Goal: Task Accomplishment & Management: Manage account settings

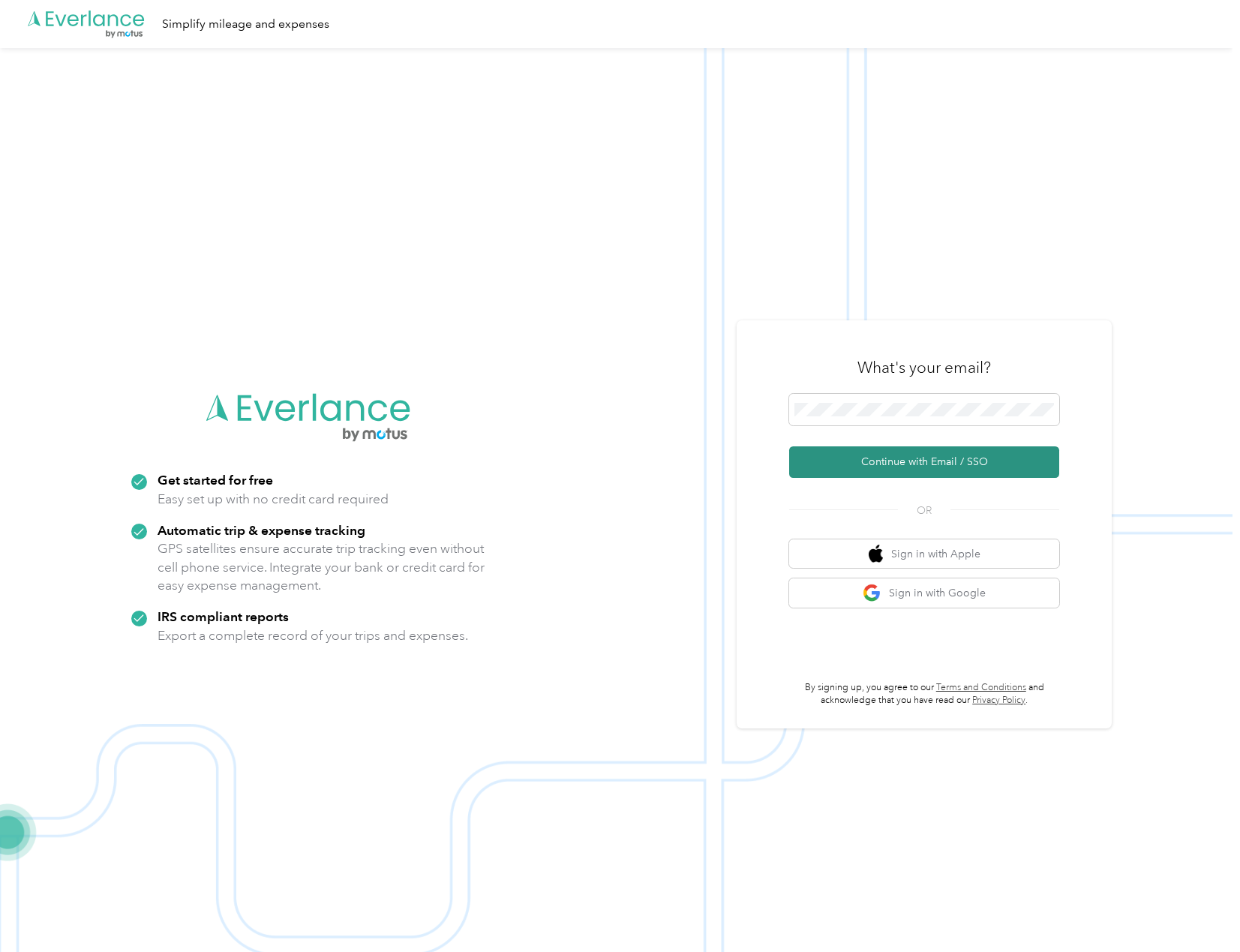
click at [925, 462] on button "Continue with Email / SSO" at bounding box center [924, 462] width 270 height 32
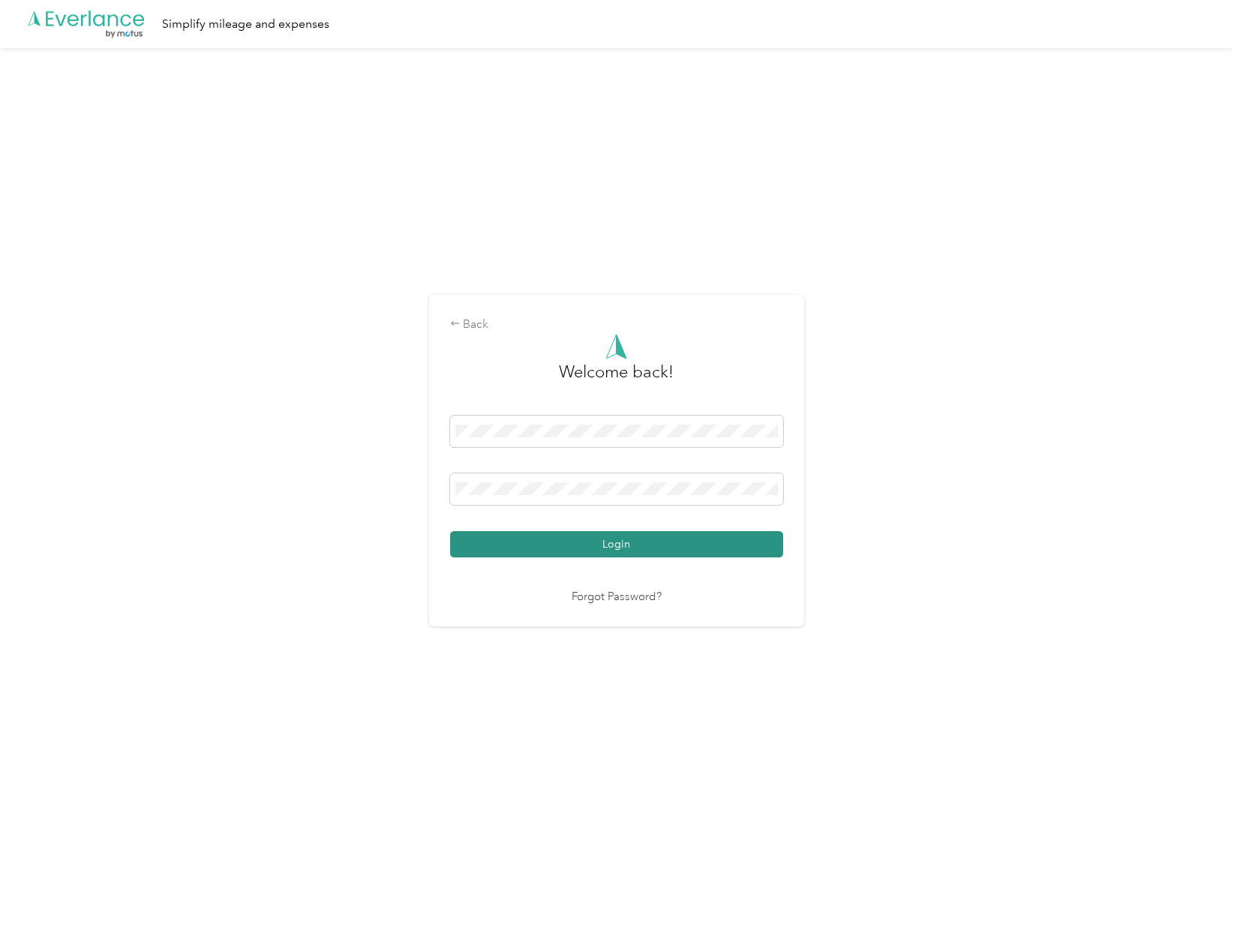
click at [634, 547] on button "Login" at bounding box center [616, 544] width 333 height 26
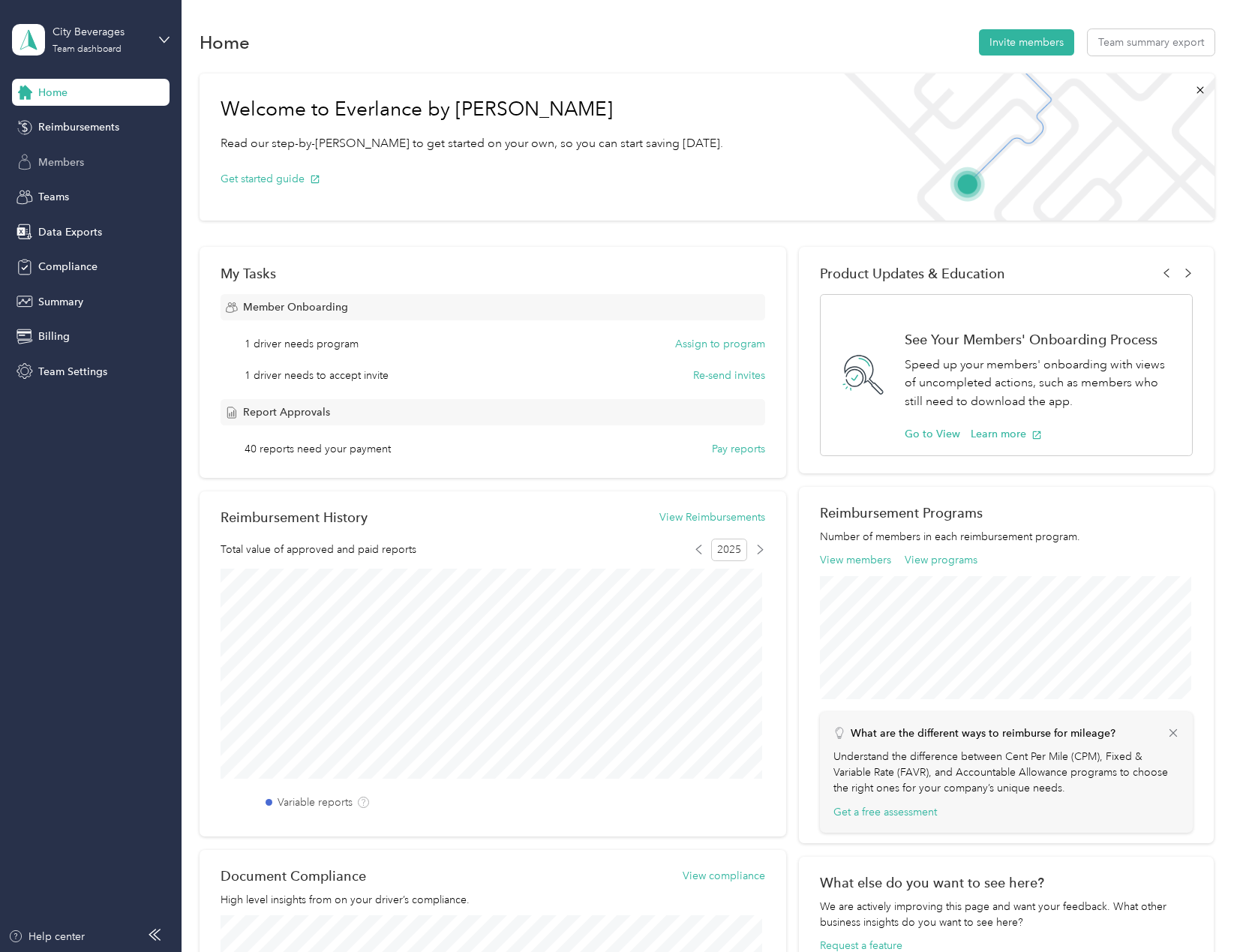
click at [57, 160] on span "Members" at bounding box center [61, 163] width 45 height 16
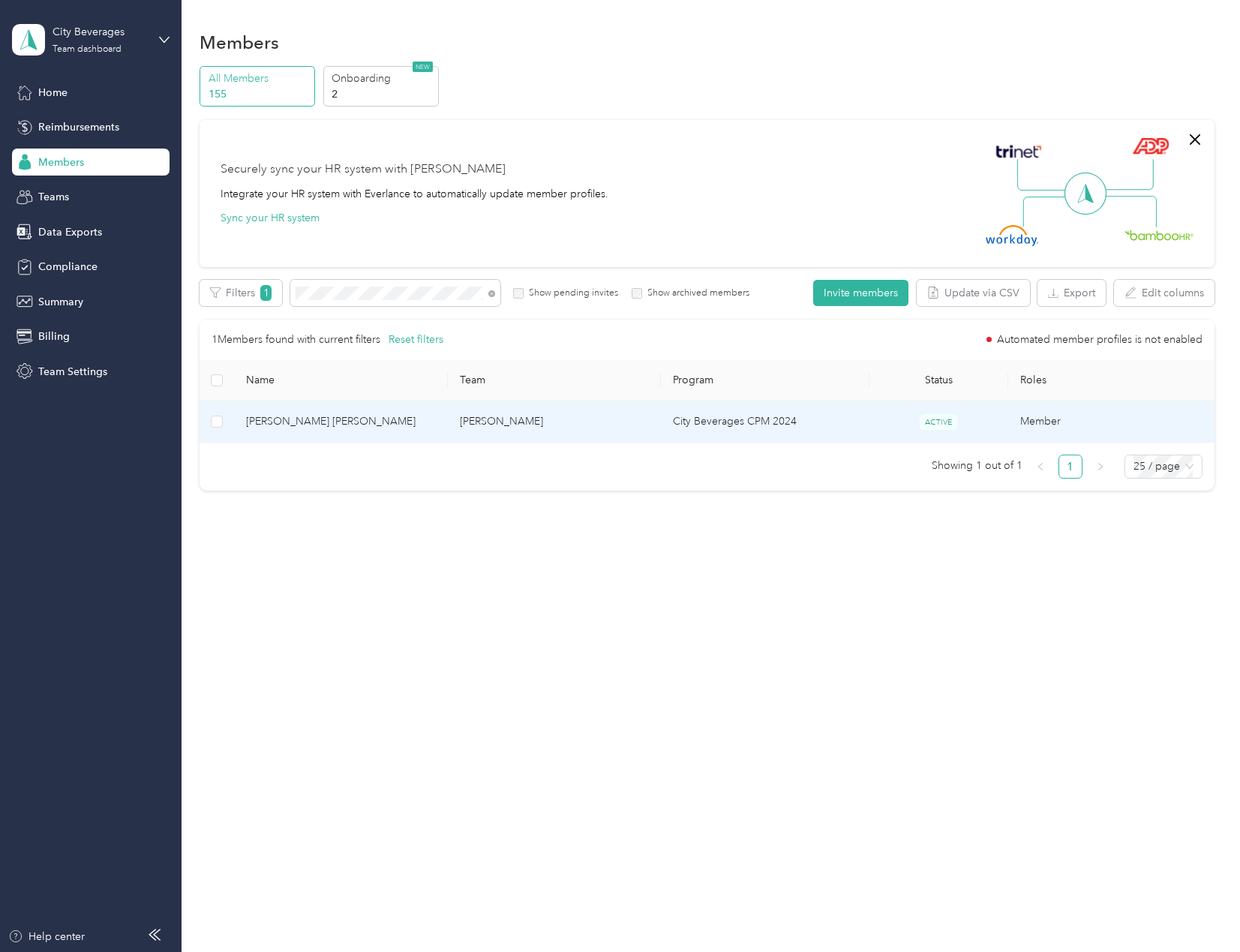
click at [297, 422] on span "[PERSON_NAME] [PERSON_NAME]" at bounding box center [341, 421] width 190 height 17
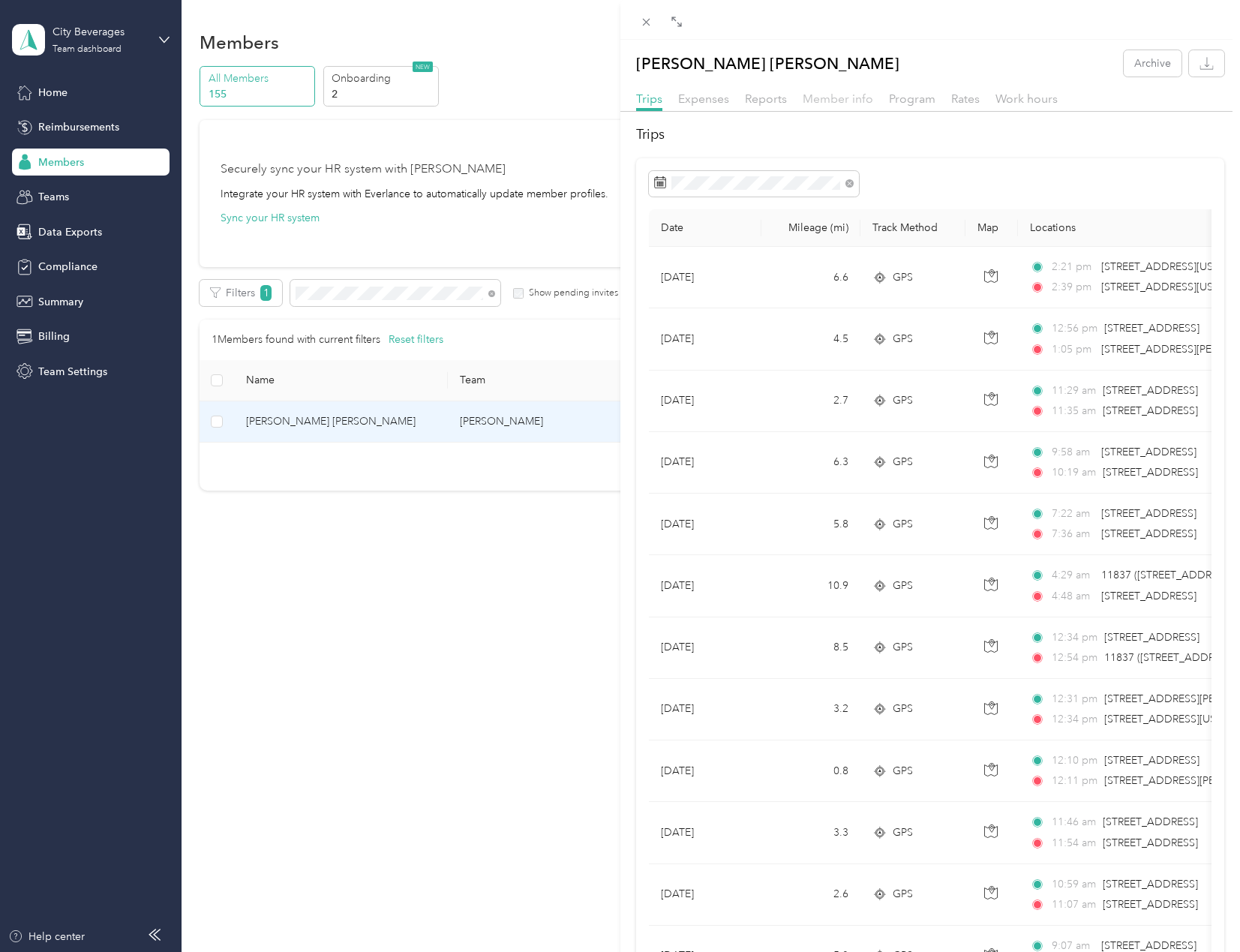
click at [836, 100] on span "Member info" at bounding box center [838, 99] width 70 height 14
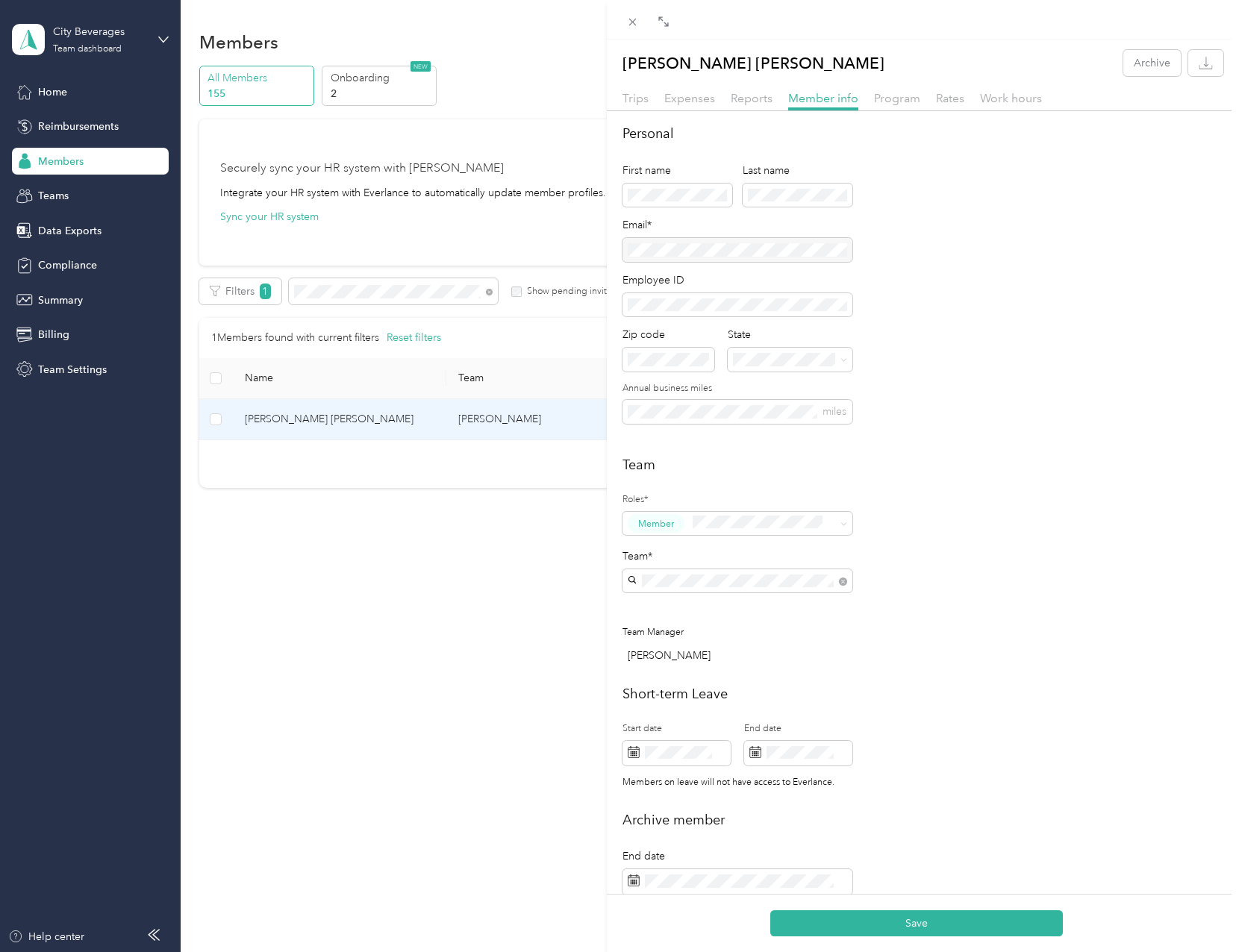
drag, startPoint x: 1078, startPoint y: 298, endPoint x: 1046, endPoint y: 332, distance: 46.7
click at [1074, 298] on div "Personal First name Last name Email* Employee ID Zip code State Annual business…" at bounding box center [923, 282] width 600 height 318
click at [933, 927] on button "Save" at bounding box center [916, 923] width 293 height 26
click at [638, 16] on icon at bounding box center [632, 22] width 13 height 13
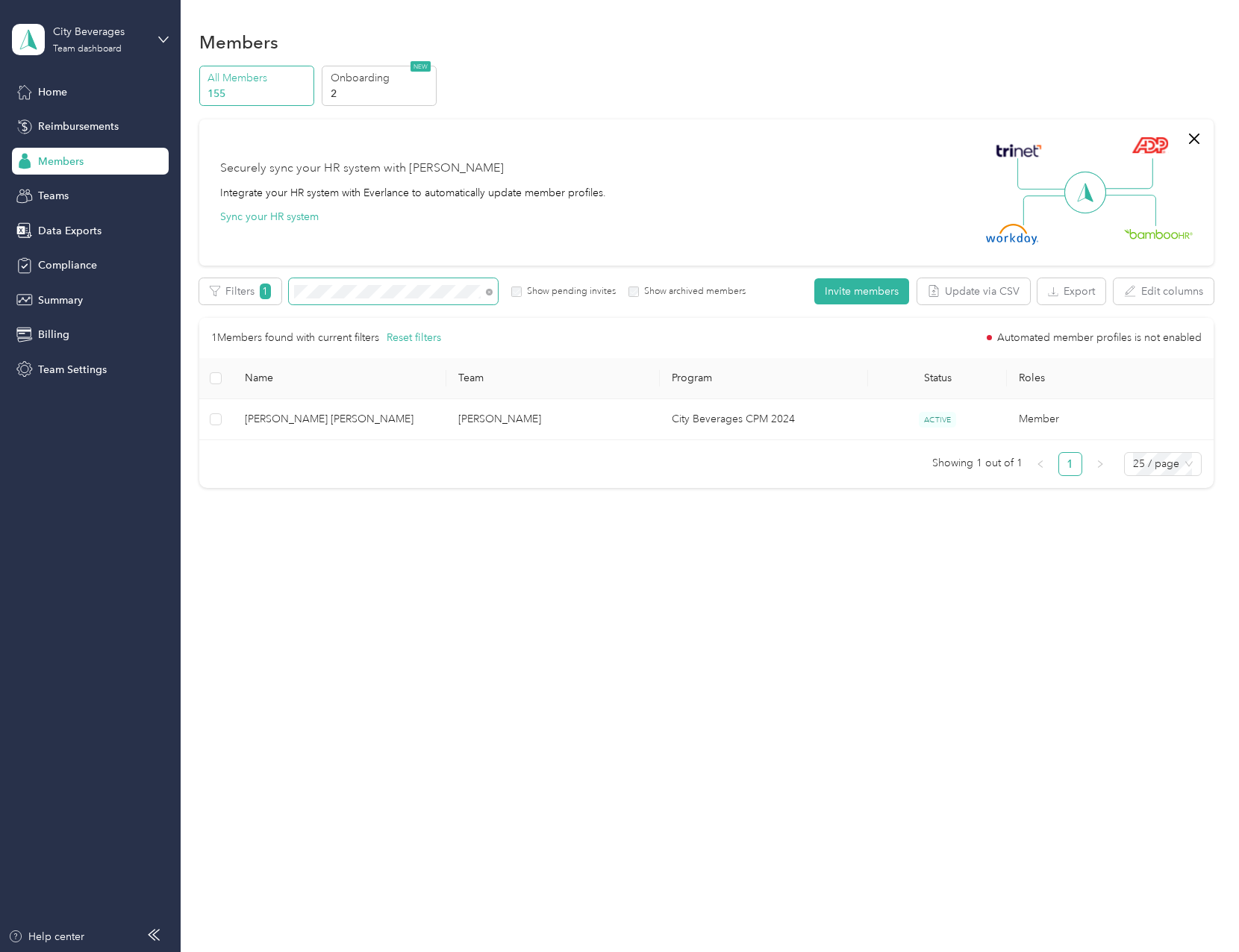
click at [57, 295] on section "City Beverages Team dashboard Home Reimbursements Members Teams Data Exports Co…" at bounding box center [616, 476] width 1231 height 952
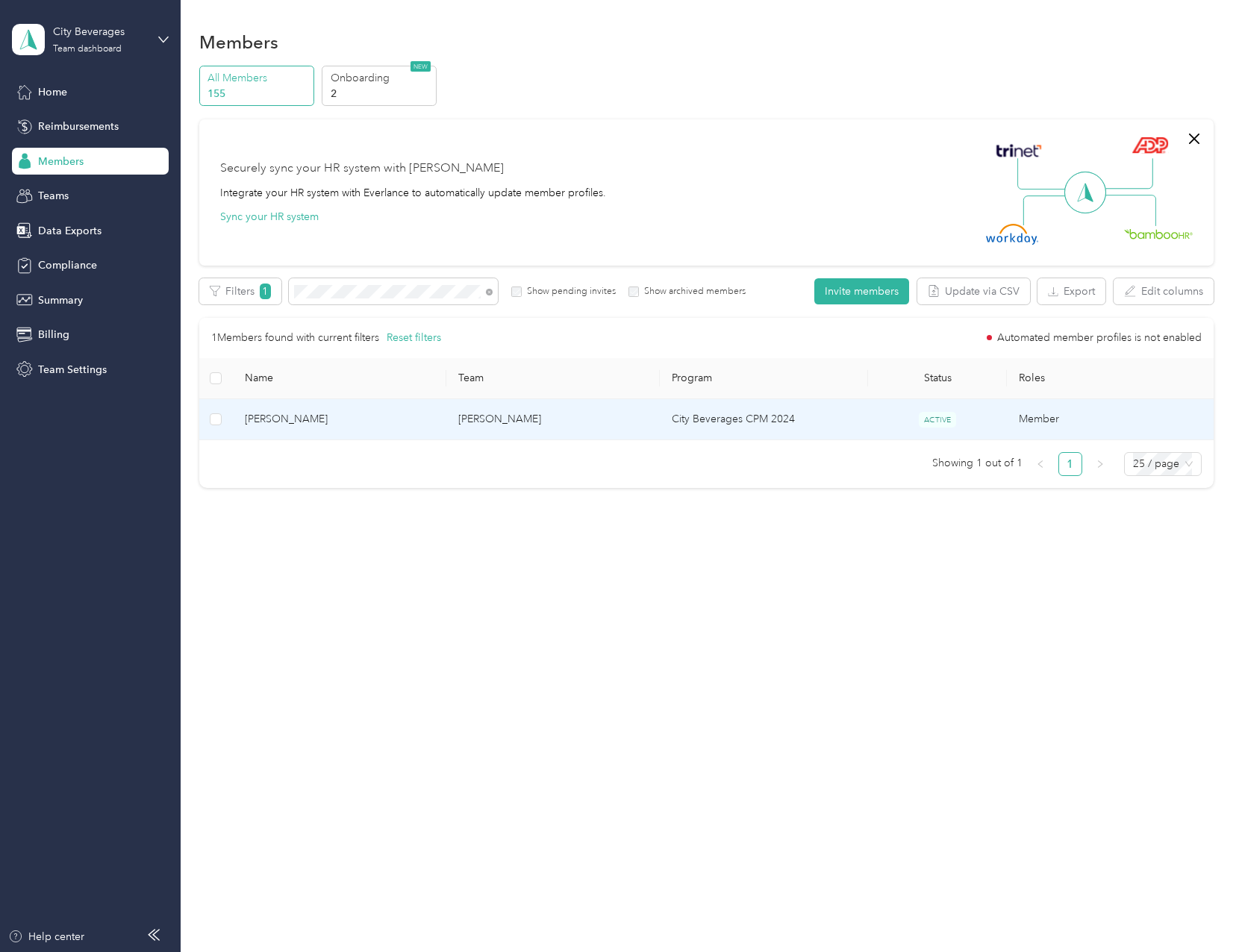
click at [289, 424] on span "[PERSON_NAME]" at bounding box center [339, 419] width 190 height 17
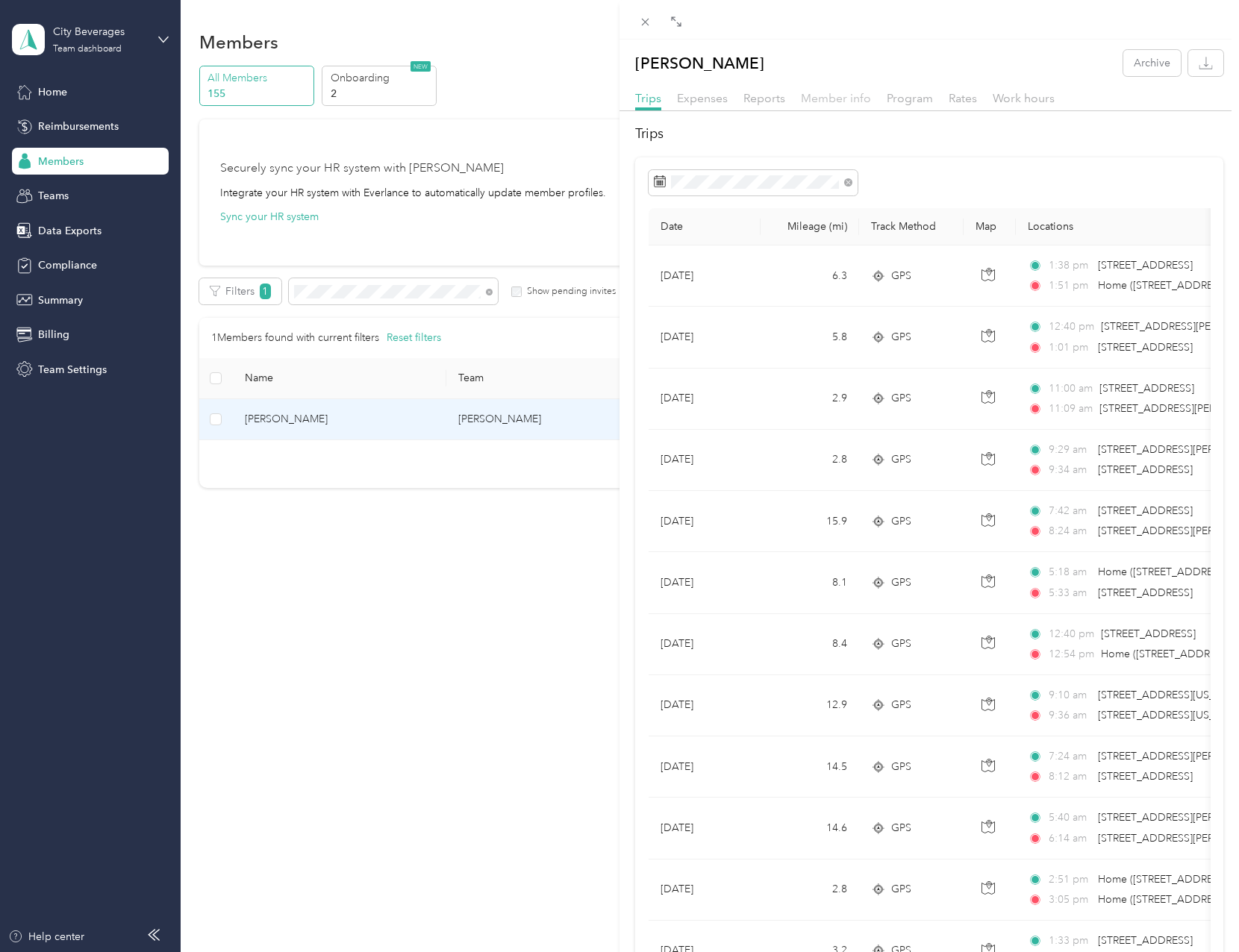
click at [834, 101] on span "Member info" at bounding box center [836, 98] width 70 height 14
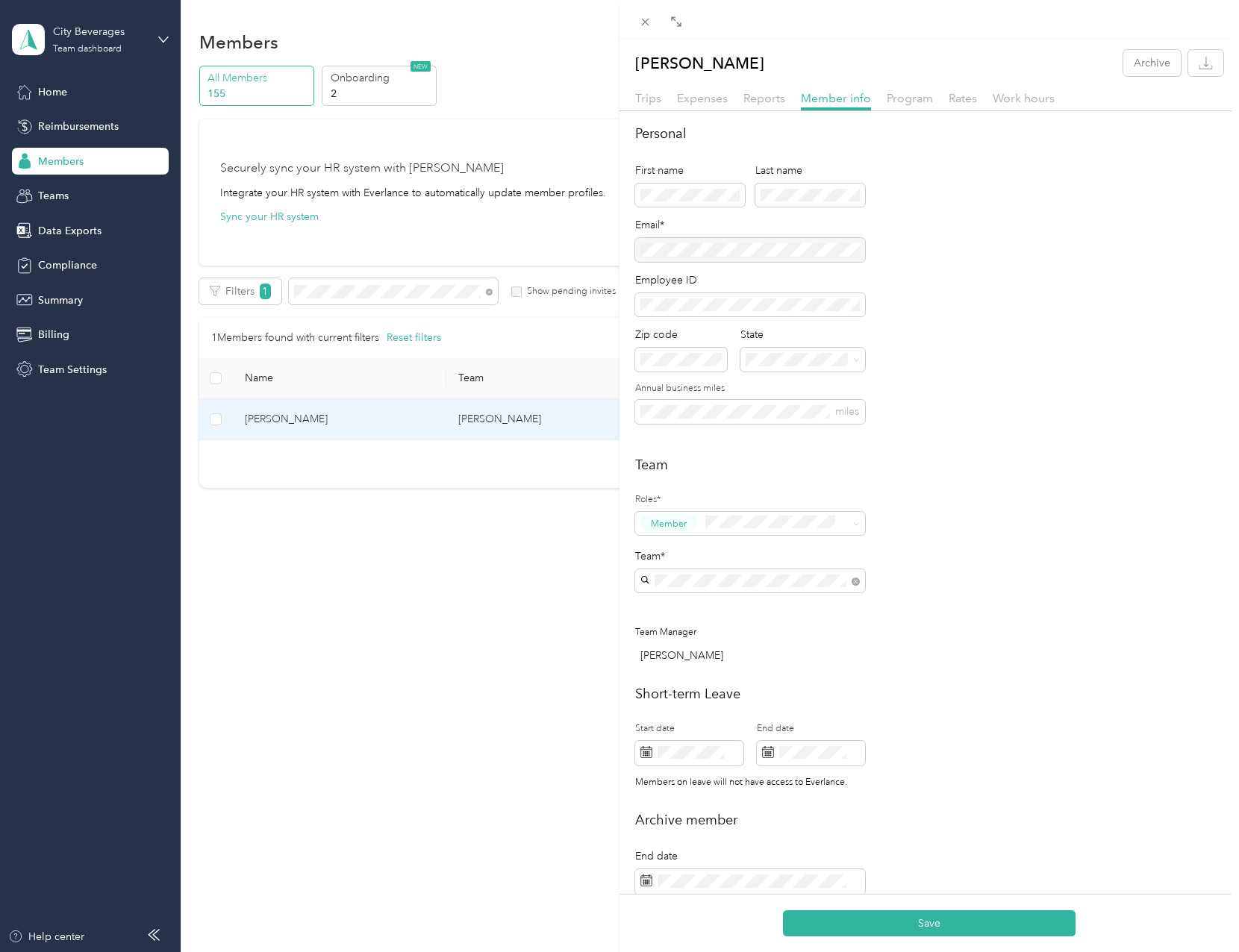
click at [1110, 727] on div "Short-term Leave Start date End date Members on leave will not have access to E…" at bounding box center [929, 741] width 588 height 113
click at [931, 923] on button "Save" at bounding box center [929, 923] width 293 height 26
click at [643, 22] on icon at bounding box center [645, 22] width 13 height 13
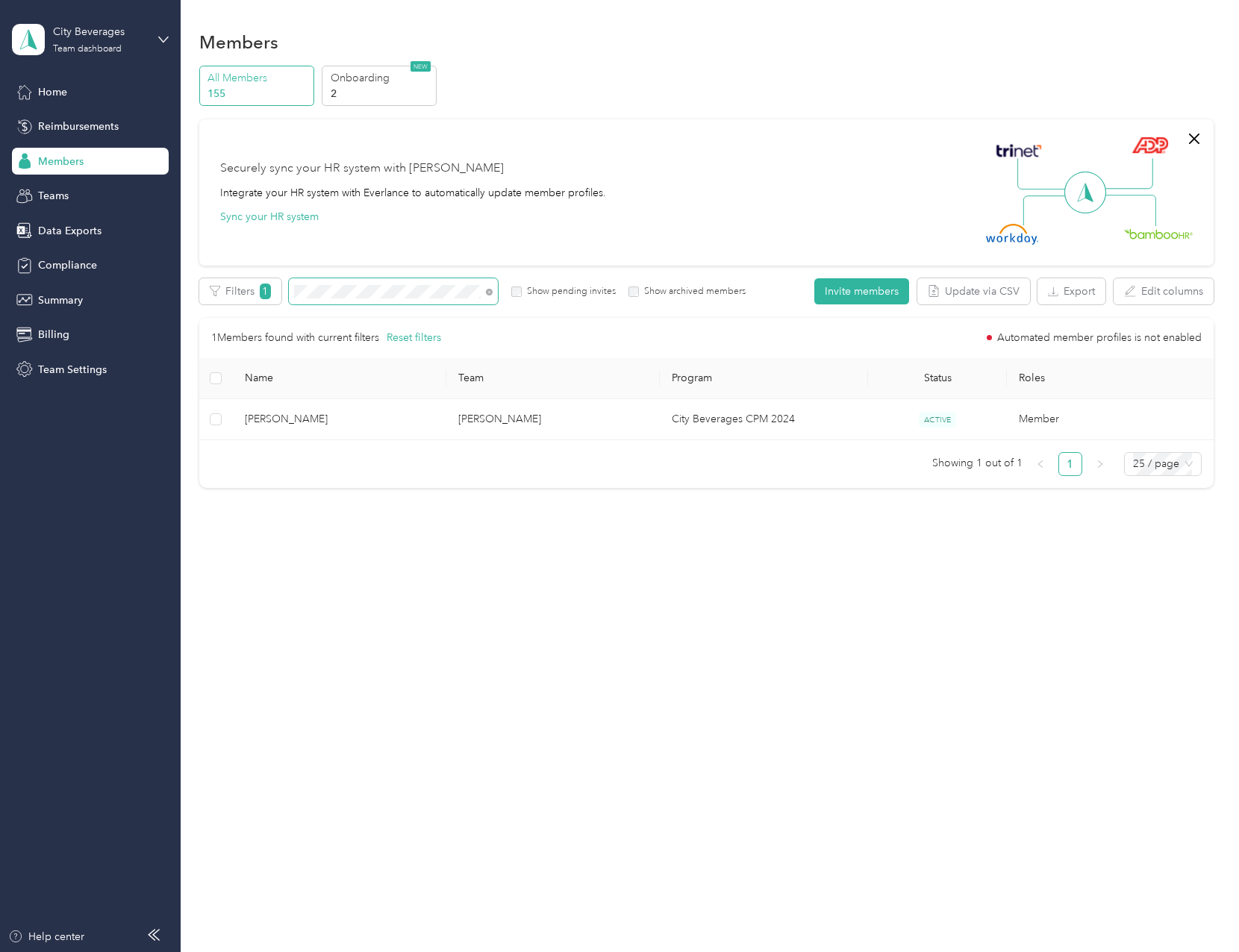
click at [173, 290] on section "City Beverages Team dashboard Home Reimbursements Members Teams Data Exports Co…" at bounding box center [616, 476] width 1231 height 952
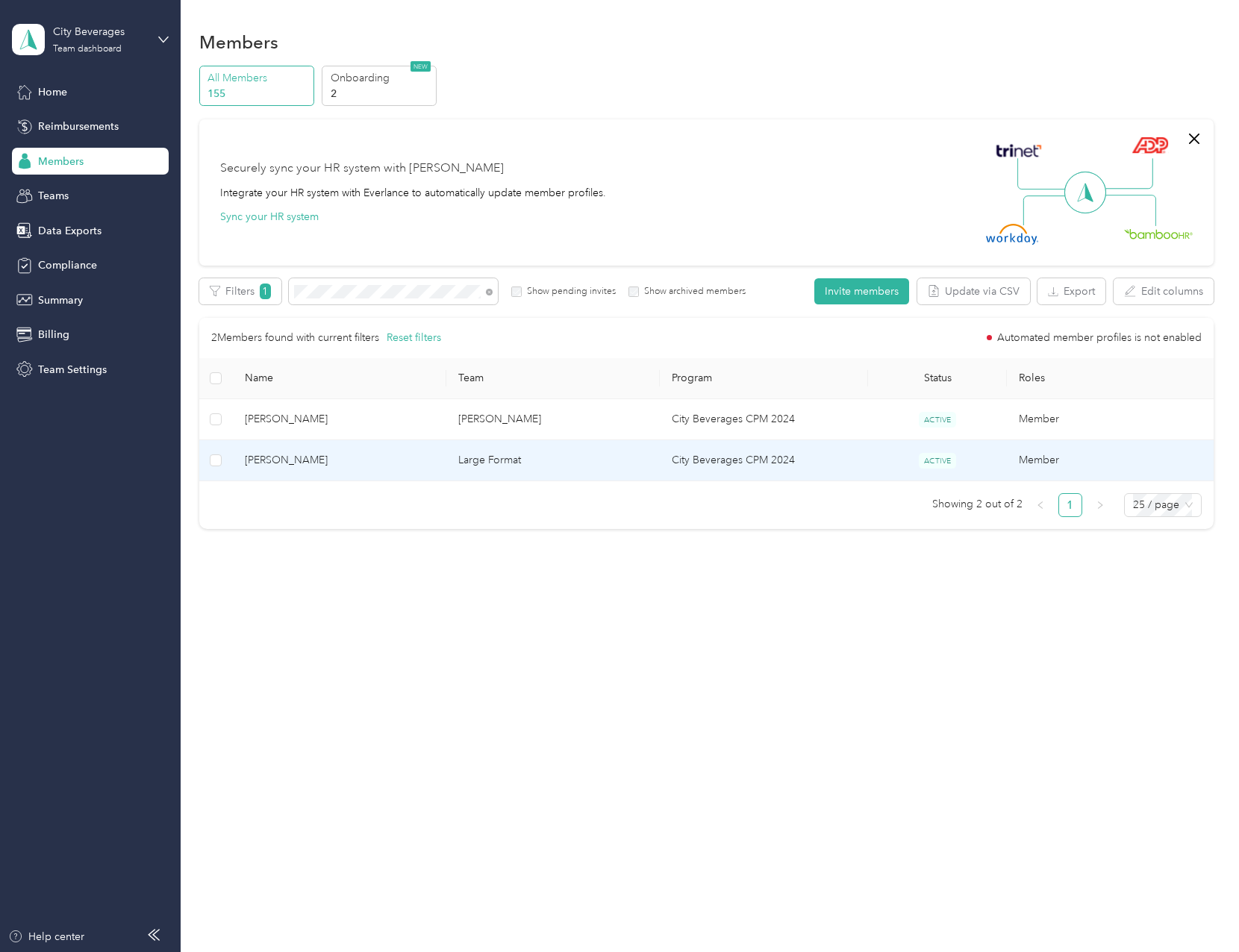
click at [281, 461] on span "[PERSON_NAME]" at bounding box center [339, 460] width 190 height 17
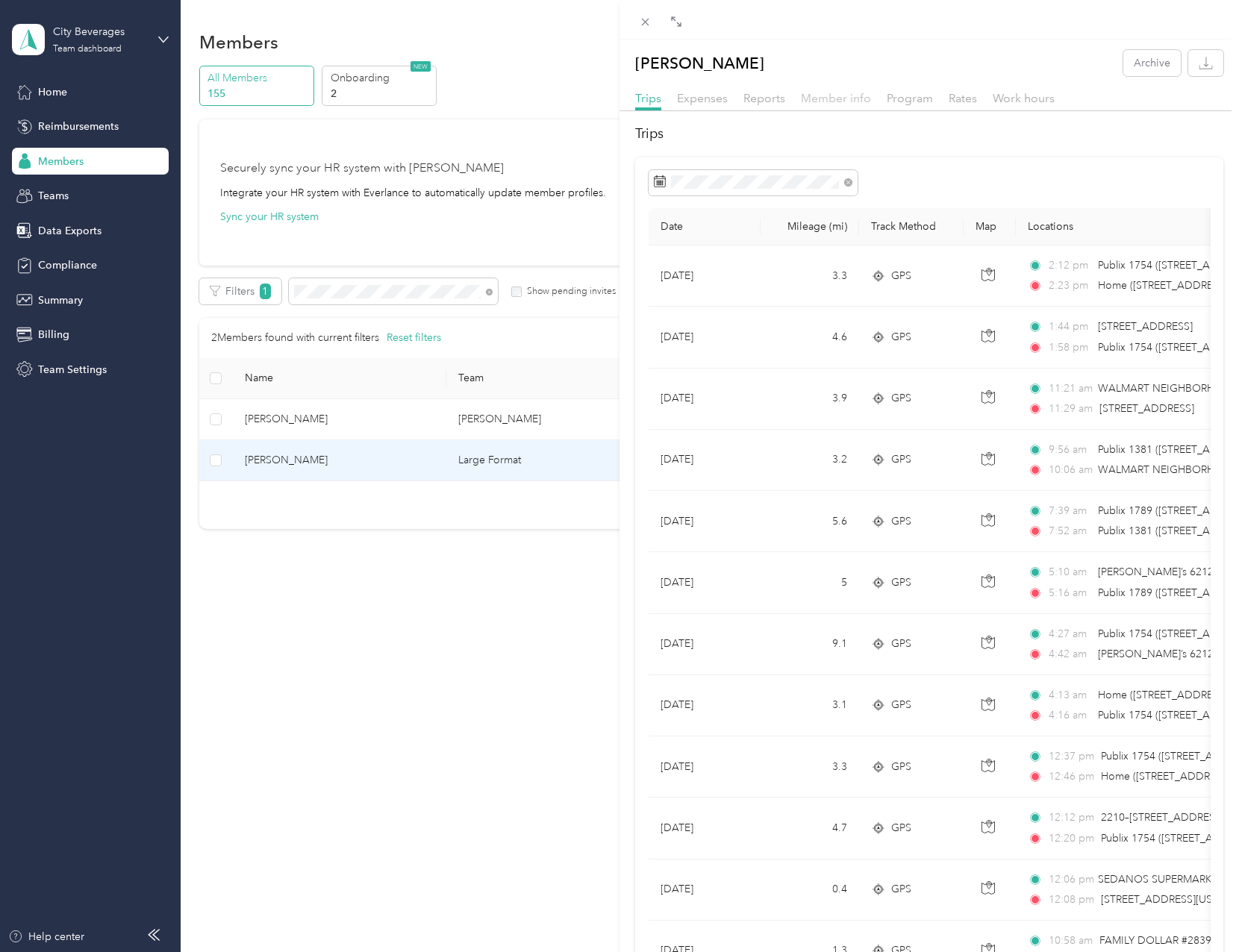
click at [821, 98] on span "Member info" at bounding box center [836, 98] width 70 height 14
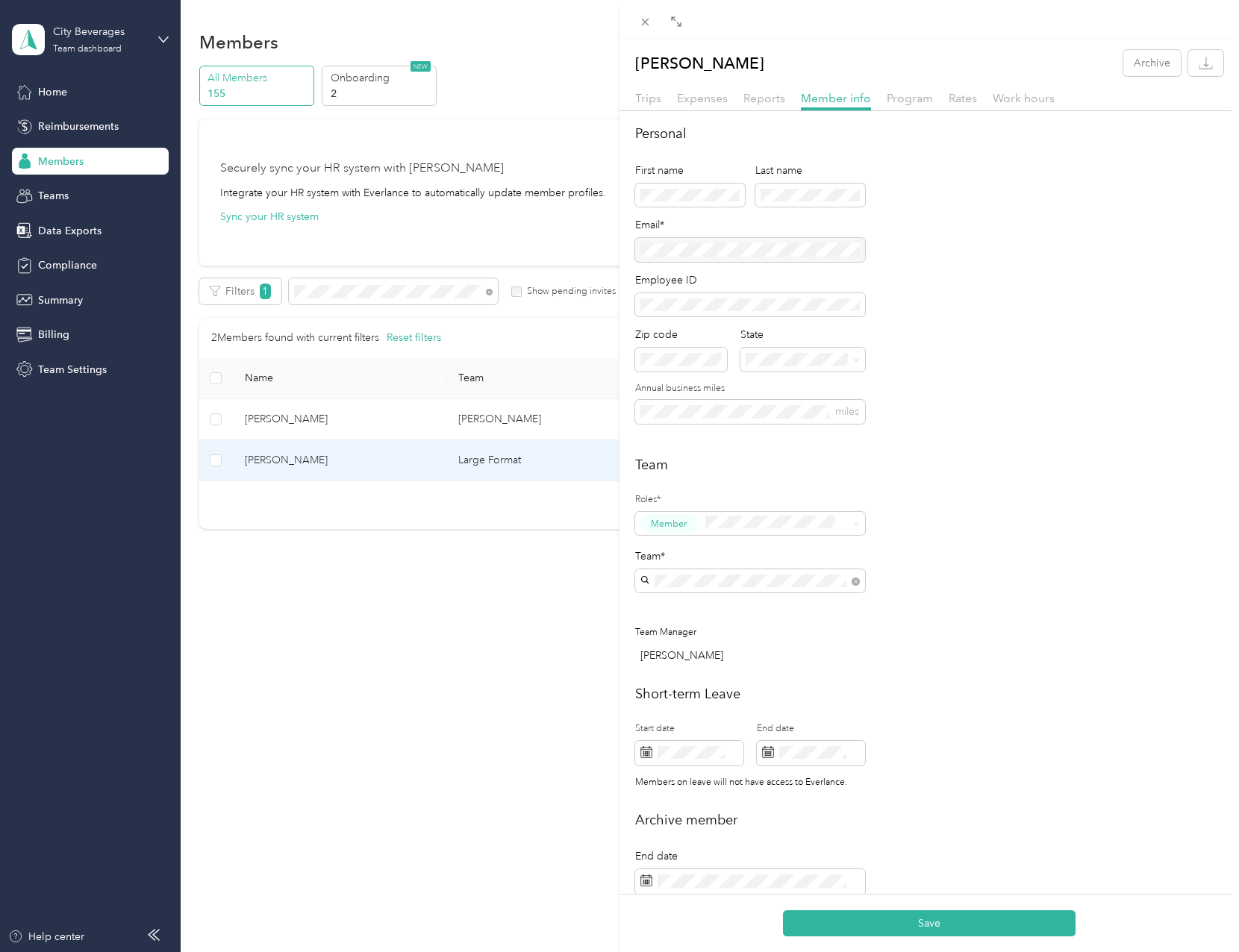
click at [1059, 382] on div "Personal First name Last name Email* Employee ID Zip code State Annual business…" at bounding box center [929, 282] width 588 height 318
click at [936, 933] on button "Save" at bounding box center [929, 923] width 293 height 26
click at [646, 21] on icon at bounding box center [645, 22] width 13 height 13
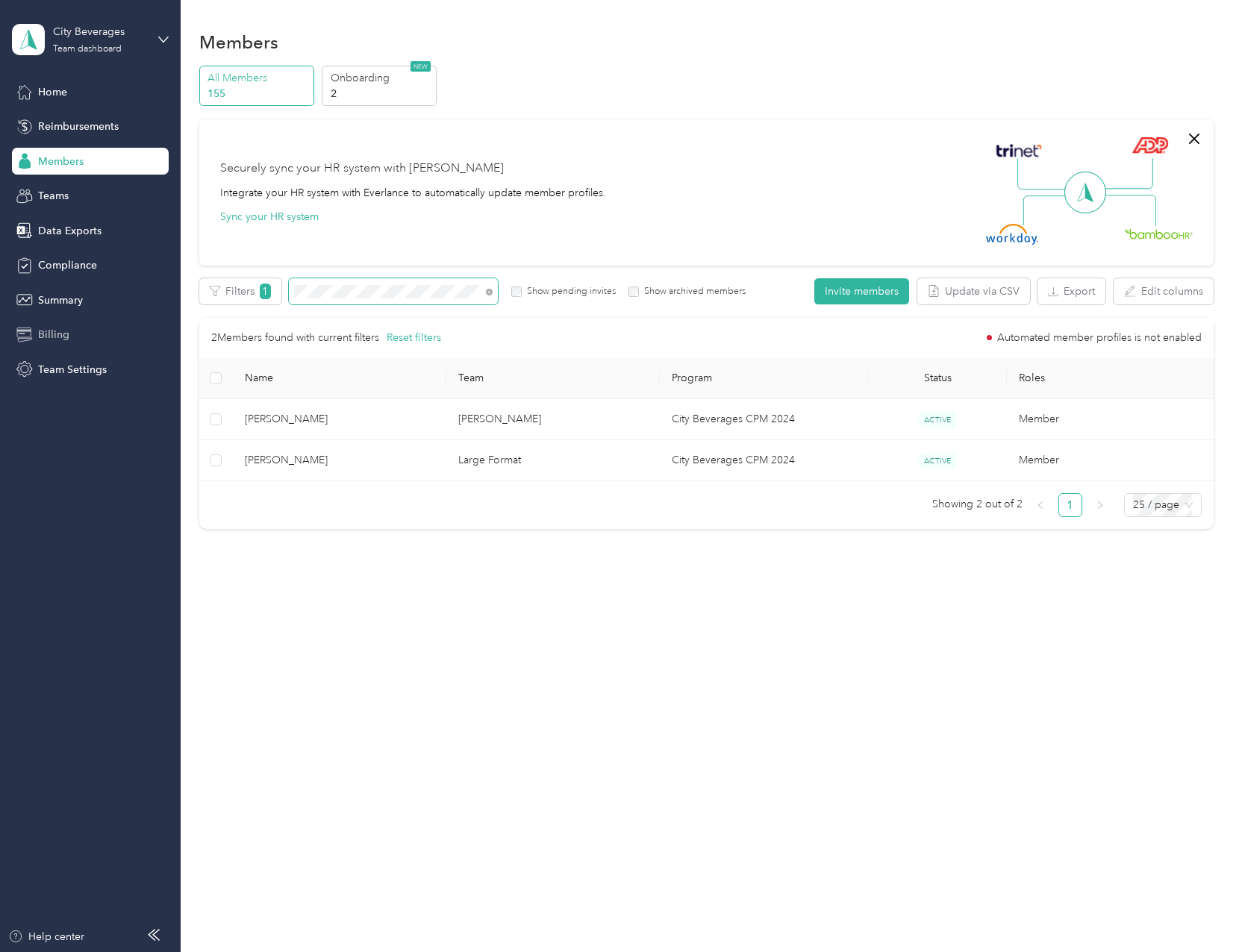
click at [25, 324] on section "City Beverages Team dashboard Home Reimbursements Members Teams Data Exports Co…" at bounding box center [616, 476] width 1231 height 952
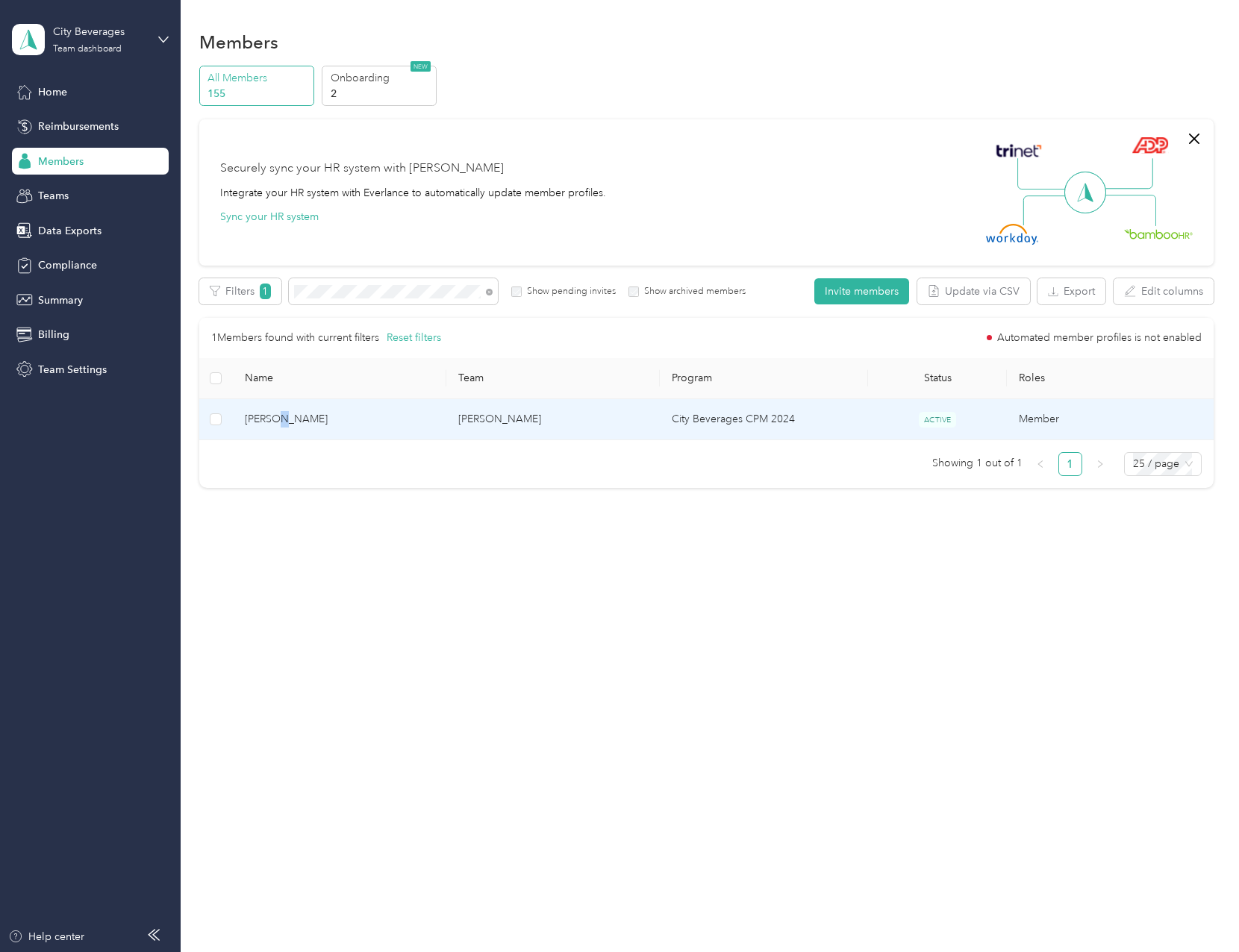
click at [281, 436] on td "[PERSON_NAME]" at bounding box center [339, 420] width 213 height 41
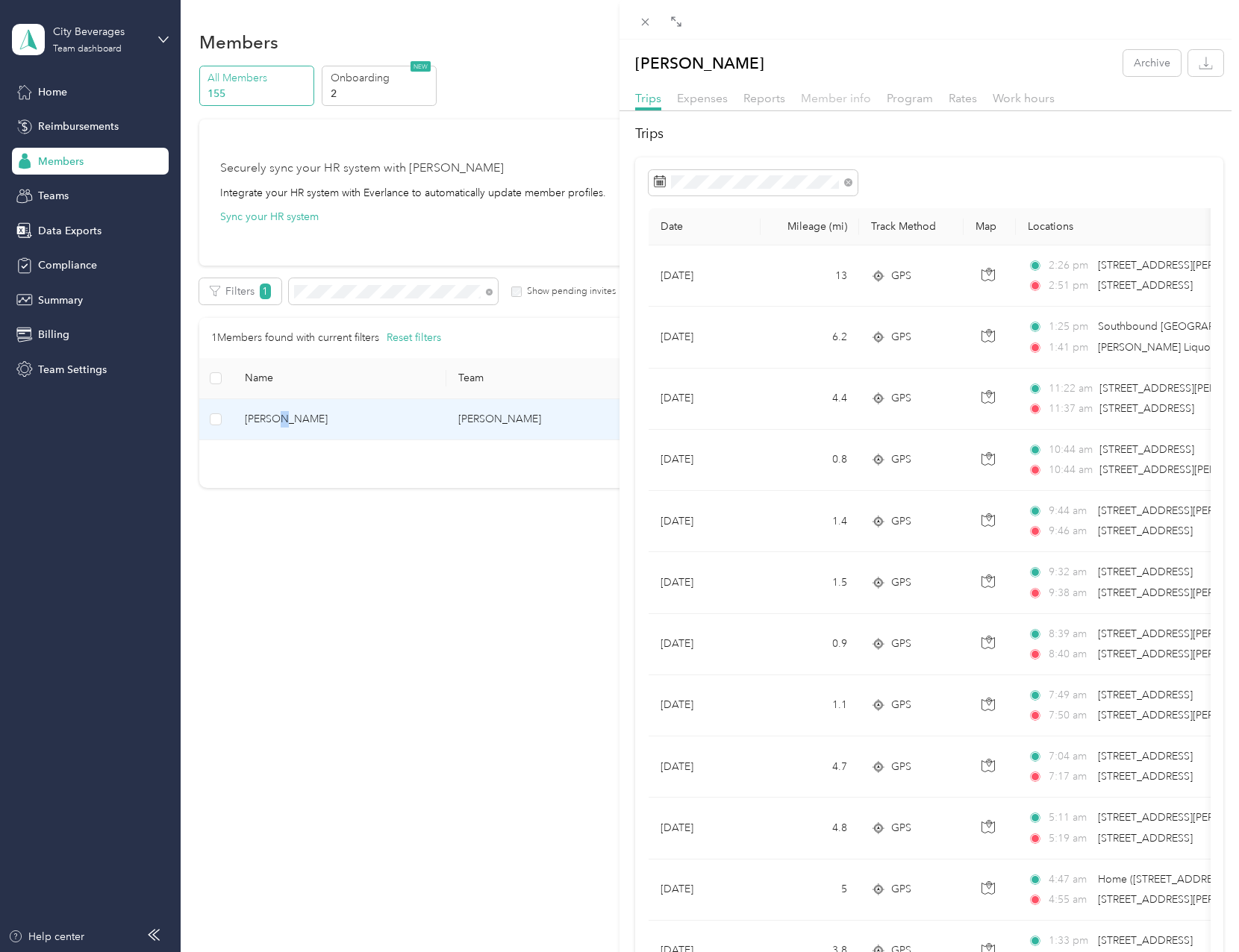
click at [830, 97] on span "Member info" at bounding box center [836, 98] width 70 height 14
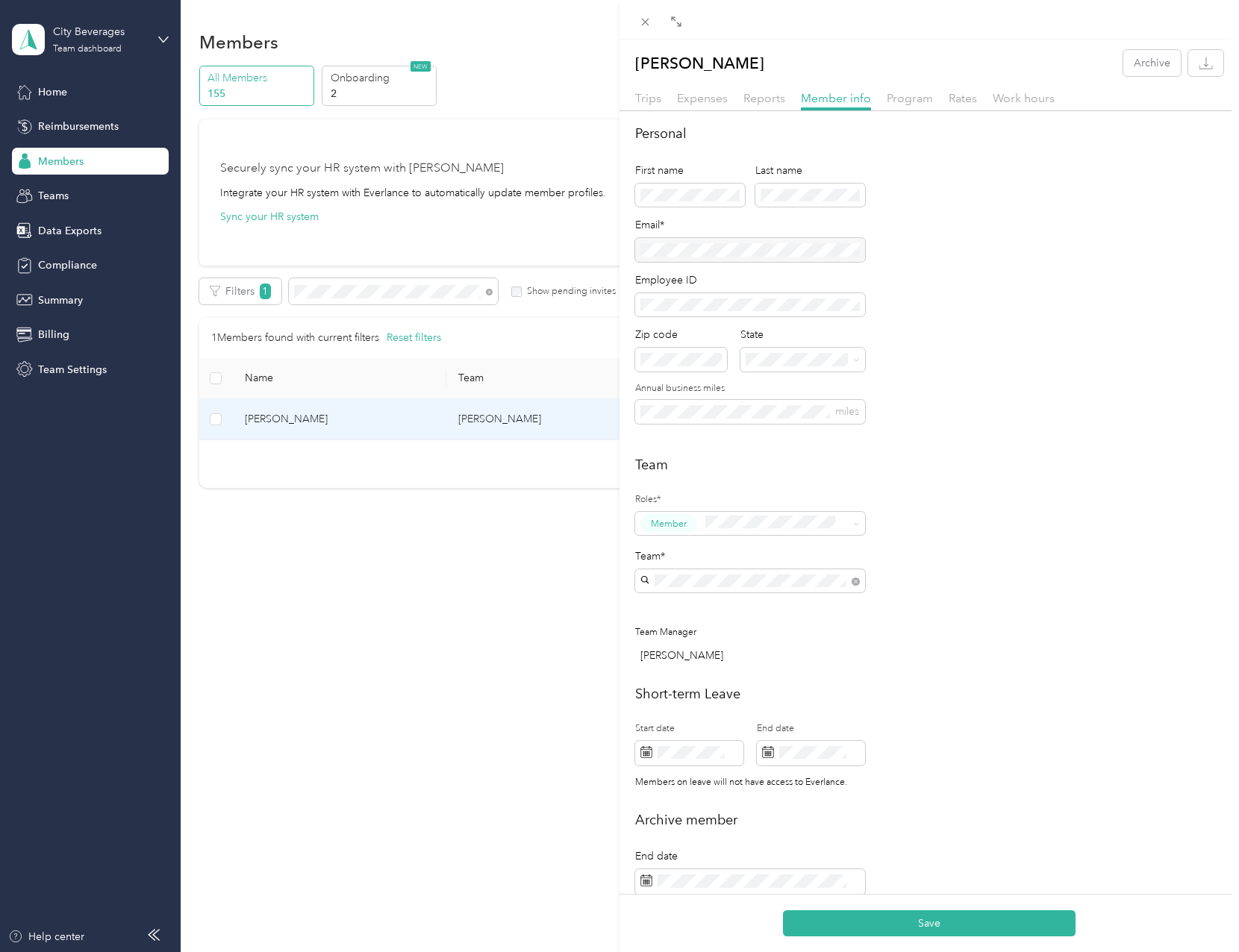
click at [995, 372] on div "Personal First name Last name Email* Employee ID Zip code State Annual business…" at bounding box center [929, 282] width 588 height 318
click at [933, 922] on button "Save" at bounding box center [929, 923] width 293 height 26
click at [646, 14] on span at bounding box center [646, 21] width 21 height 21
